Goal: Check status: Check status

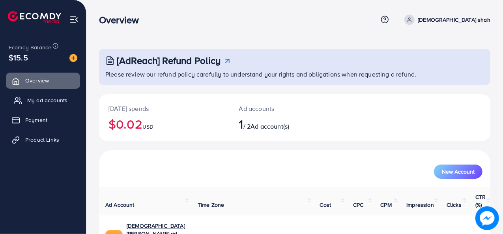
click at [51, 98] on span "My ad accounts" at bounding box center [47, 100] width 40 height 8
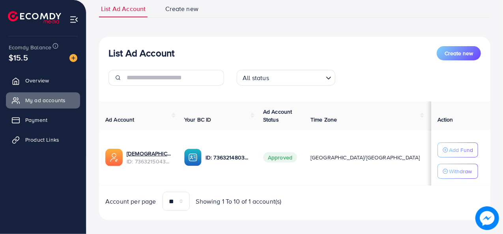
scroll to position [65, 0]
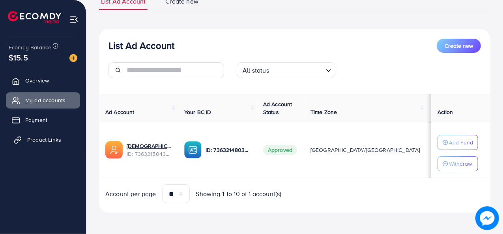
click at [51, 140] on span "Product Links" at bounding box center [44, 140] width 34 height 8
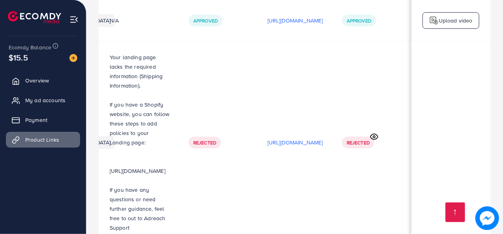
scroll to position [0, 273]
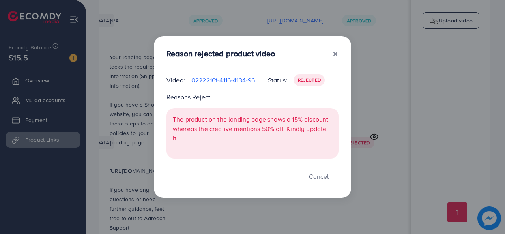
drag, startPoint x: 163, startPoint y: 43, endPoint x: 343, endPoint y: 161, distance: 215.3
click at [336, 50] on div at bounding box center [332, 55] width 13 height 13
click at [336, 54] on line at bounding box center [335, 53] width 3 height 3
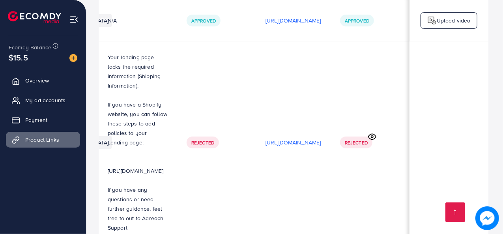
scroll to position [0, 271]
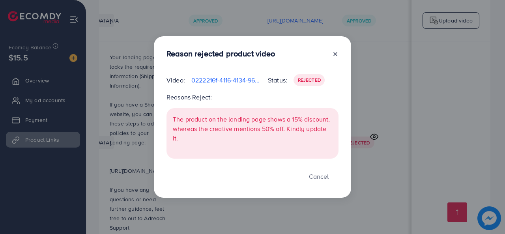
click at [336, 51] on icon at bounding box center [335, 54] width 6 height 6
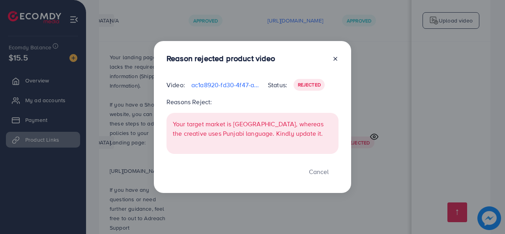
drag, startPoint x: 164, startPoint y: 47, endPoint x: 342, endPoint y: 160, distance: 211.0
click at [336, 60] on line at bounding box center [335, 58] width 3 height 3
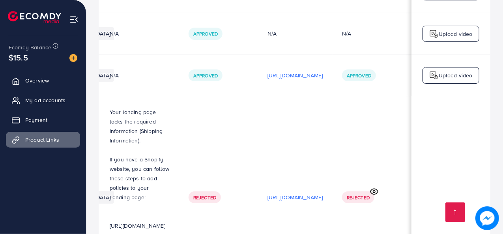
scroll to position [3009, 0]
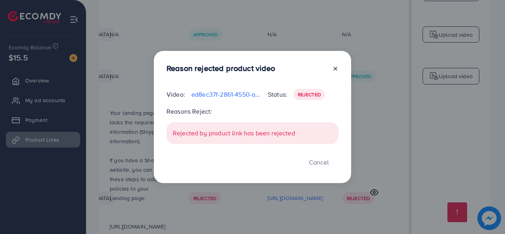
click at [336, 68] on icon at bounding box center [335, 68] width 6 height 6
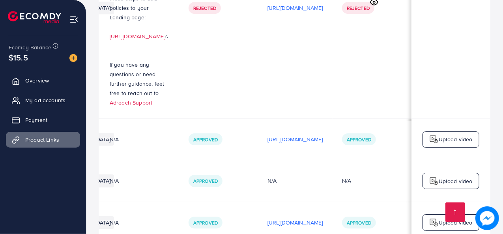
scroll to position [2863, 0]
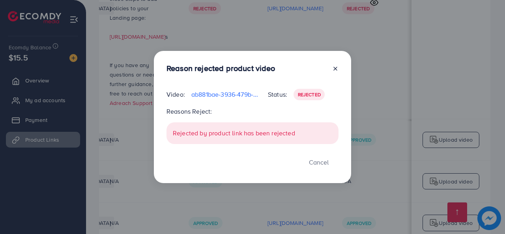
click at [338, 69] on div "Reason rejected product video Video: ab881bae-3936-479b-9081-237a2cdde4e8-17588…" at bounding box center [252, 117] width 197 height 133
click at [335, 69] on line at bounding box center [335, 68] width 3 height 3
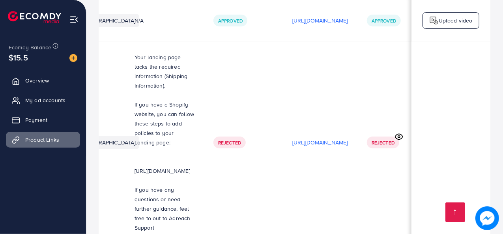
scroll to position [0, 273]
